Goal: Task Accomplishment & Management: Manage account settings

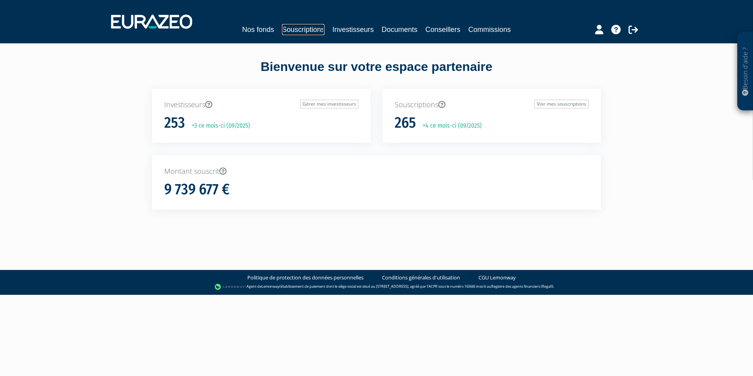
click at [305, 31] on link "Souscriptions" at bounding box center [303, 29] width 43 height 11
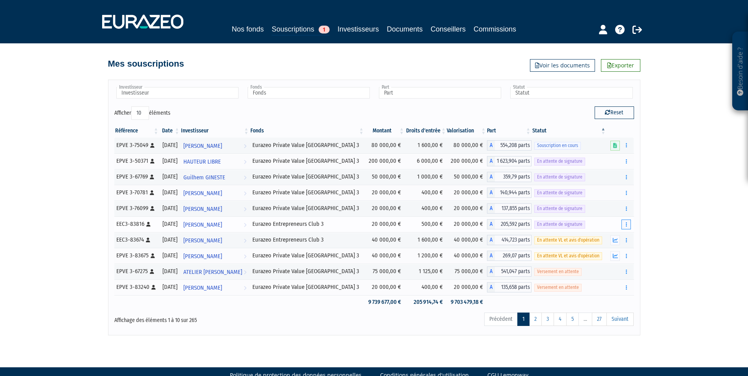
click at [627, 227] on button "button" at bounding box center [625, 225] width 9 height 10
click at [615, 238] on link "Renvoyer le mail" at bounding box center [606, 238] width 45 height 13
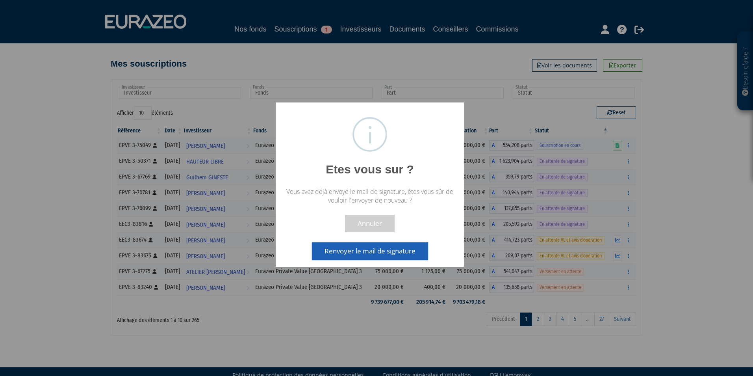
click at [402, 253] on button "Renvoyer le mail de signature" at bounding box center [370, 250] width 116 height 17
